Goal: Task Accomplishment & Management: Manage account settings

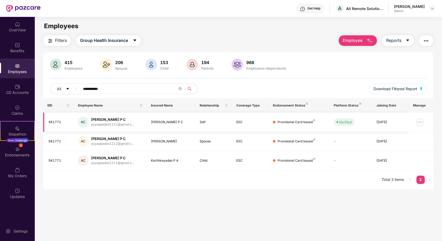
click at [421, 122] on img at bounding box center [420, 122] width 8 height 8
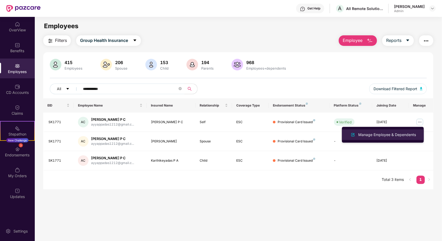
click at [398, 132] on div "Manage Employee & Dependents" at bounding box center [387, 135] width 60 height 6
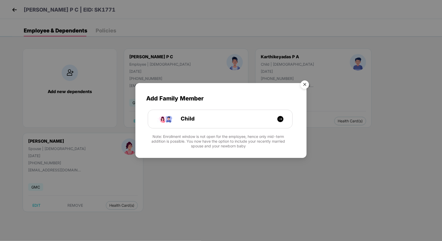
click at [302, 84] on img "Close" at bounding box center [304, 85] width 15 height 15
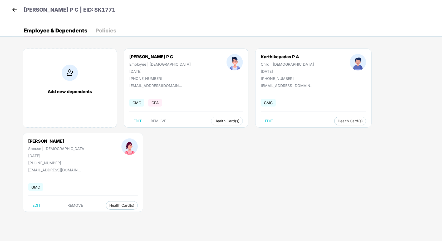
click at [214, 120] on span "Health Card(s)" at bounding box center [226, 121] width 25 height 3
click at [210, 131] on span "Health Insurance(ESC)" at bounding box center [212, 131] width 46 height 6
click at [338, 121] on span "Health Card(s)" at bounding box center [350, 121] width 25 height 3
click at [309, 129] on span "Health Insurance(ESC)" at bounding box center [320, 131] width 46 height 6
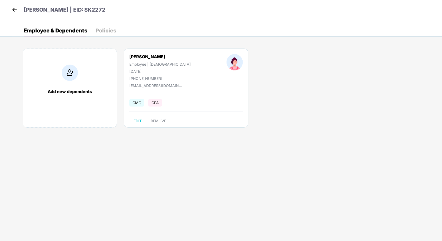
click at [12, 11] on img at bounding box center [15, 10] width 8 height 8
